Goal: Check status

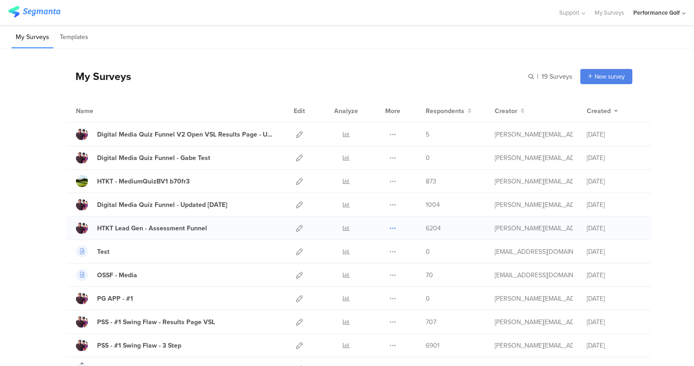
click at [395, 227] on icon at bounding box center [392, 228] width 7 height 7
click at [199, 230] on div "HTKT Lead Gen - Assessment Funnel" at bounding box center [152, 229] width 110 height 10
